Goal: Navigation & Orientation: Go to known website

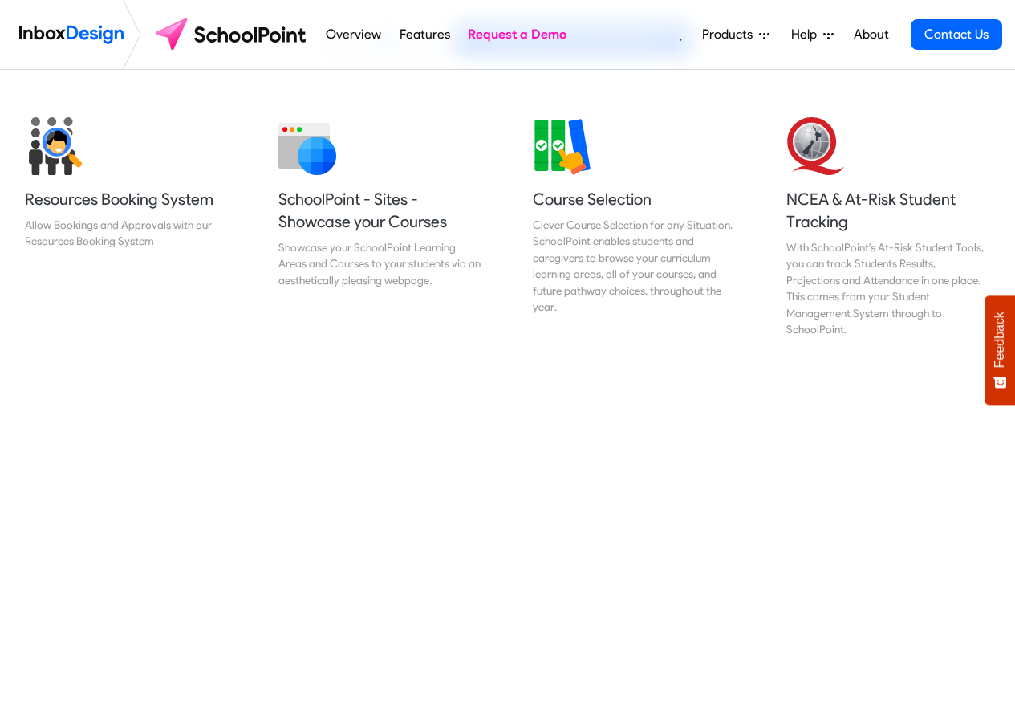
scroll to position [674, 0]
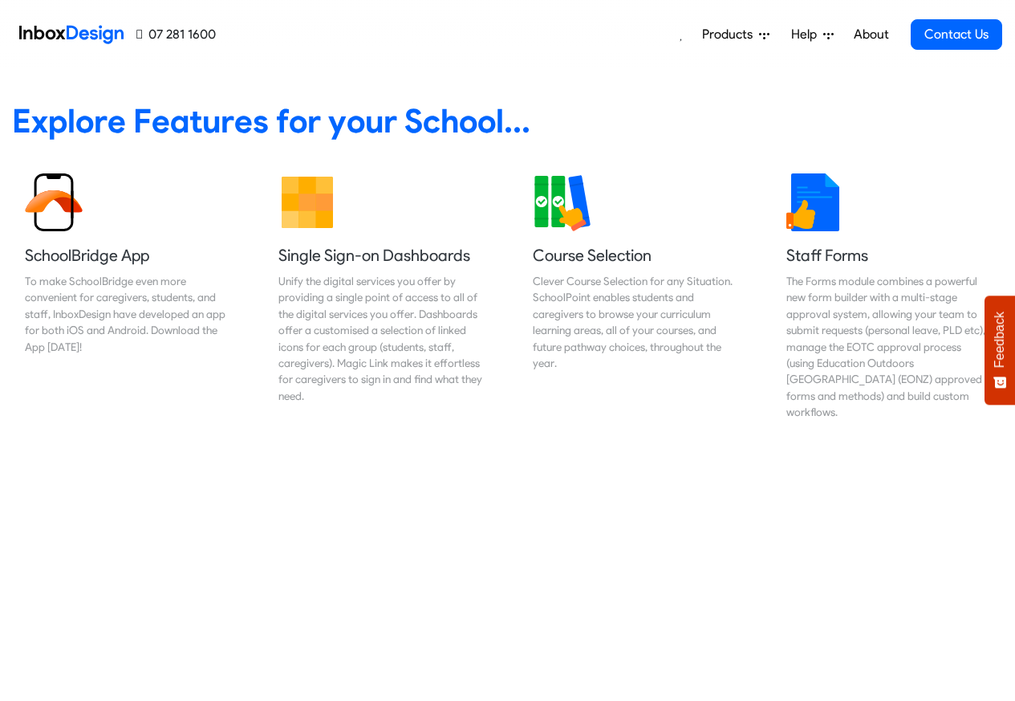
scroll to position [674, 0]
